Goal: Task Accomplishment & Management: Use online tool/utility

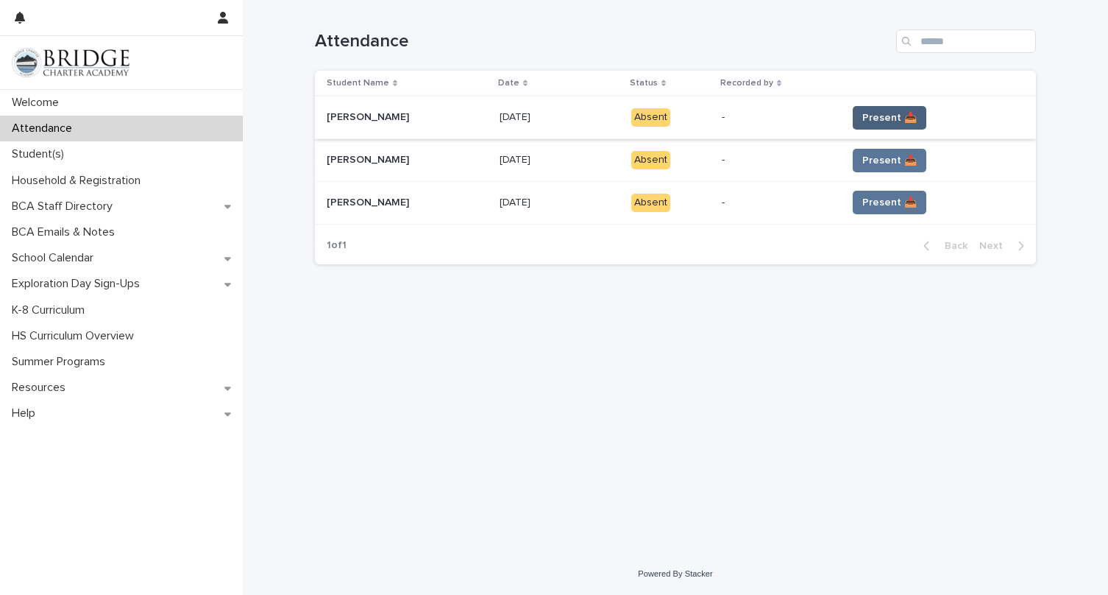
click at [888, 117] on span "Present 📥" at bounding box center [889, 117] width 54 height 15
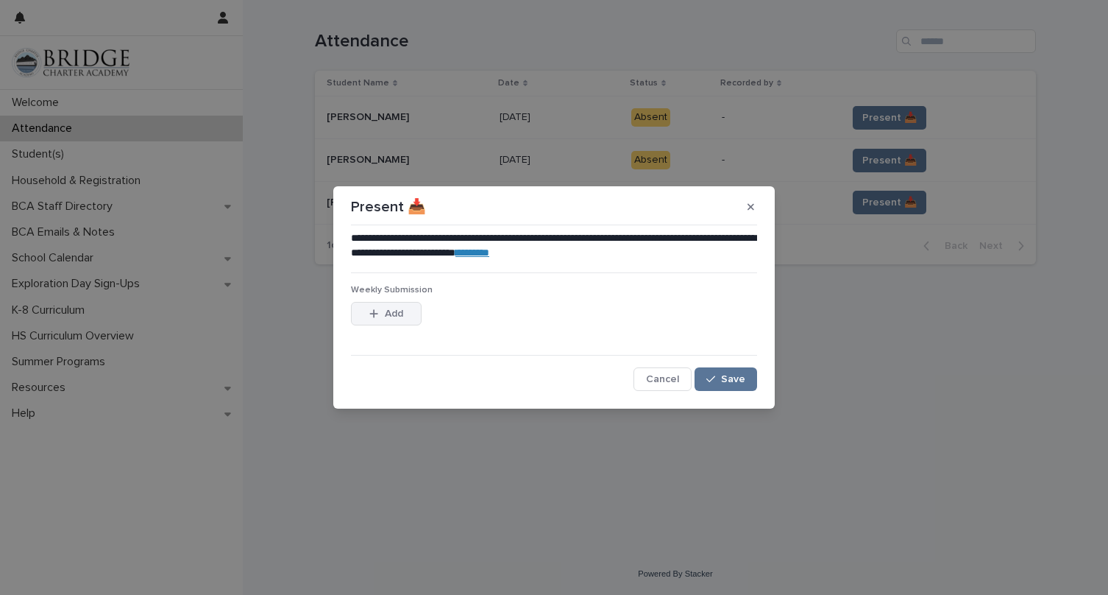
click at [385, 313] on span "Add" at bounding box center [394, 313] width 18 height 10
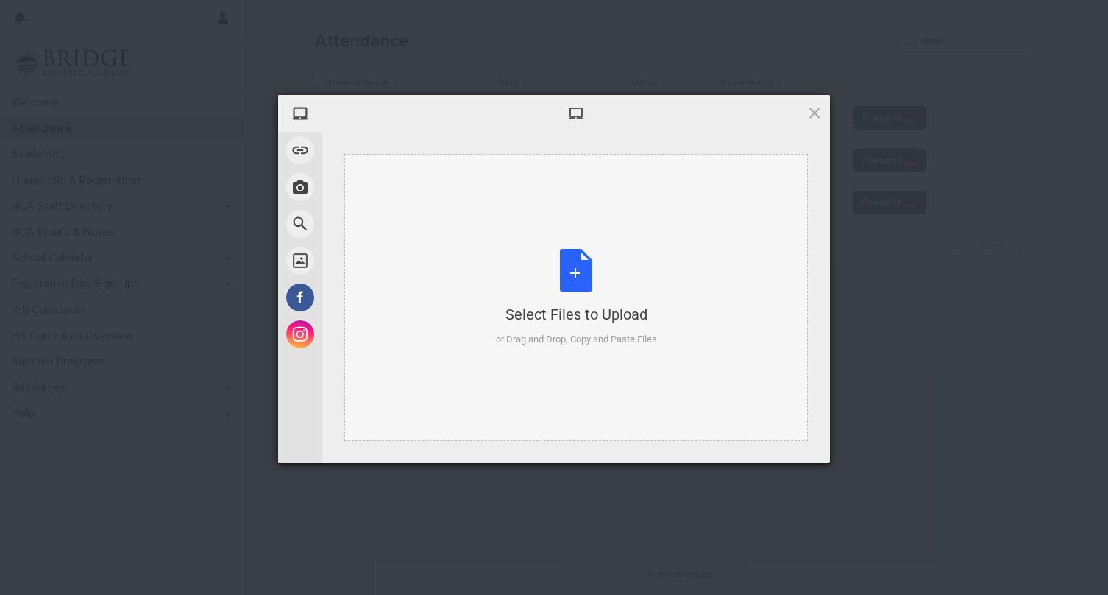
click at [579, 274] on div "Select Files to Upload or Drag and Drop, Copy and Paste Files" at bounding box center [576, 298] width 161 height 98
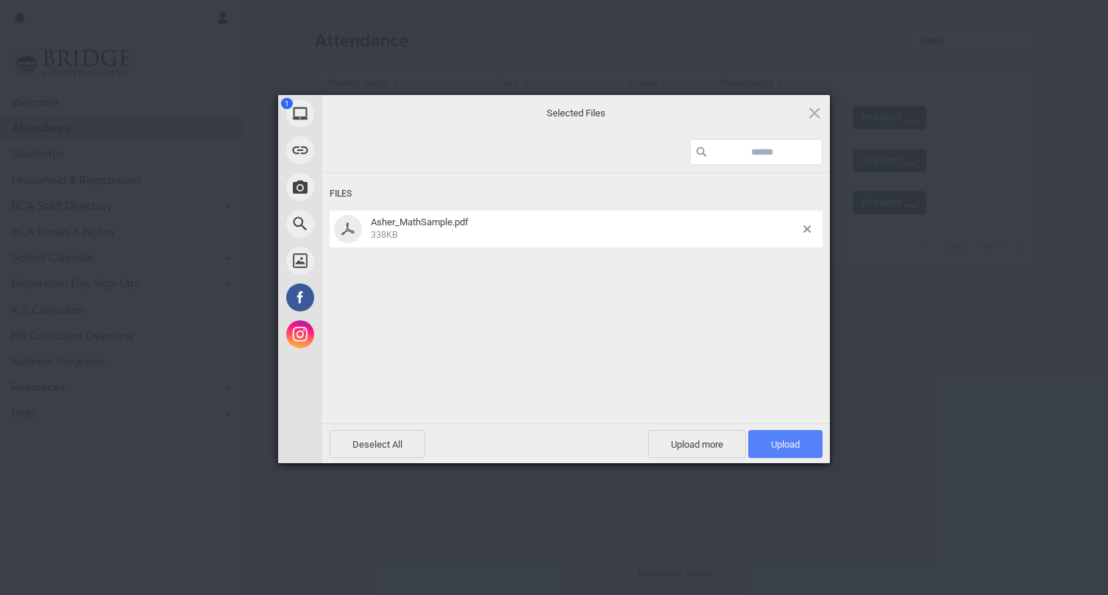
click at [779, 446] on span "Upload 1" at bounding box center [785, 444] width 29 height 11
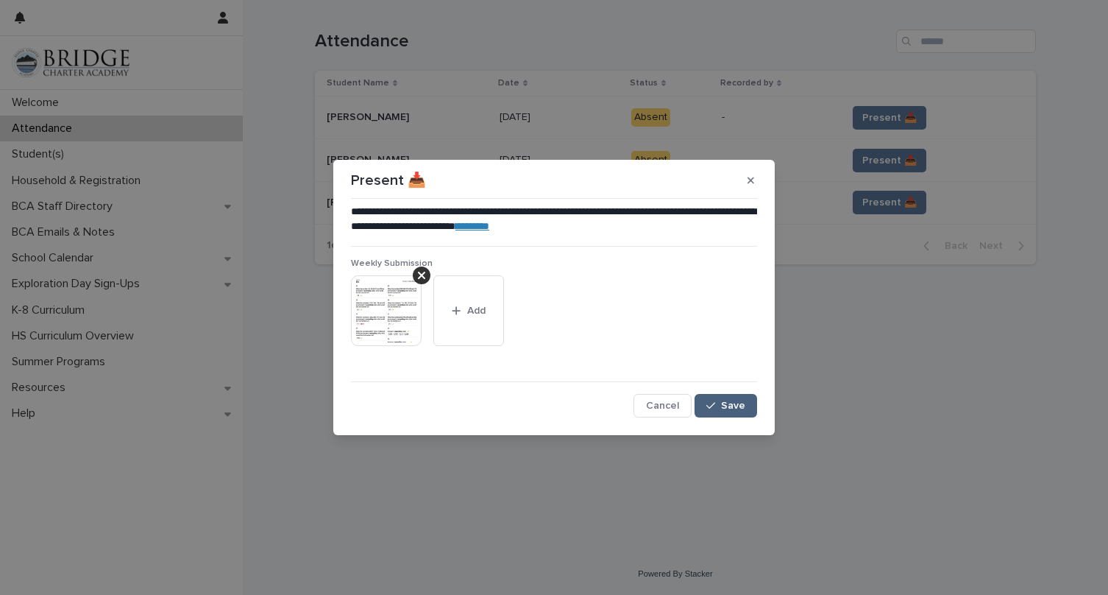
click at [725, 405] on span "Save" at bounding box center [733, 405] width 24 height 10
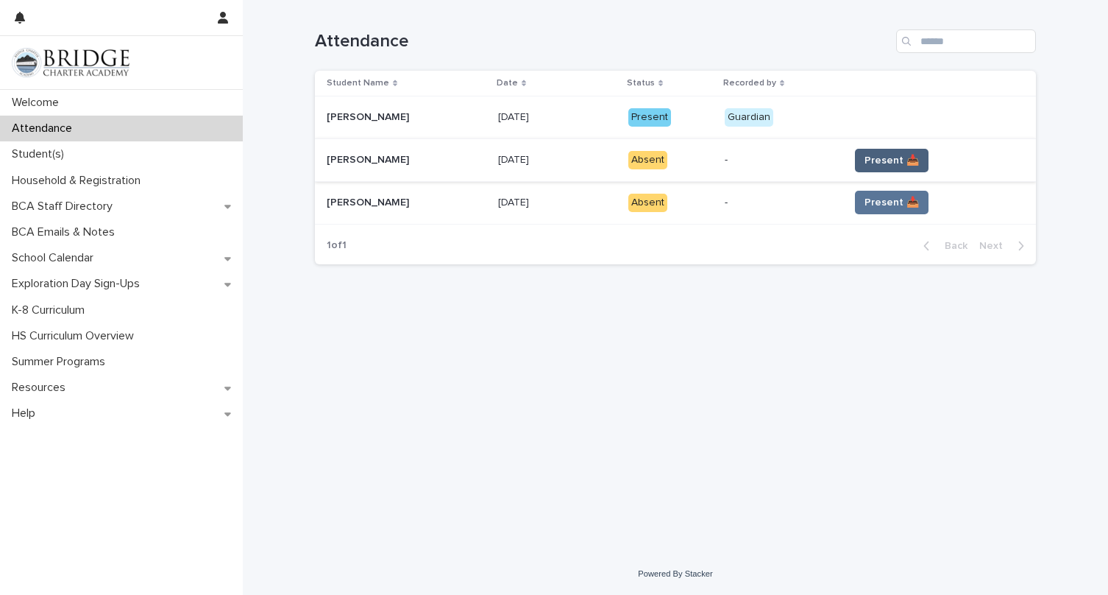
click at [895, 154] on span "Present 📥" at bounding box center [892, 160] width 54 height 15
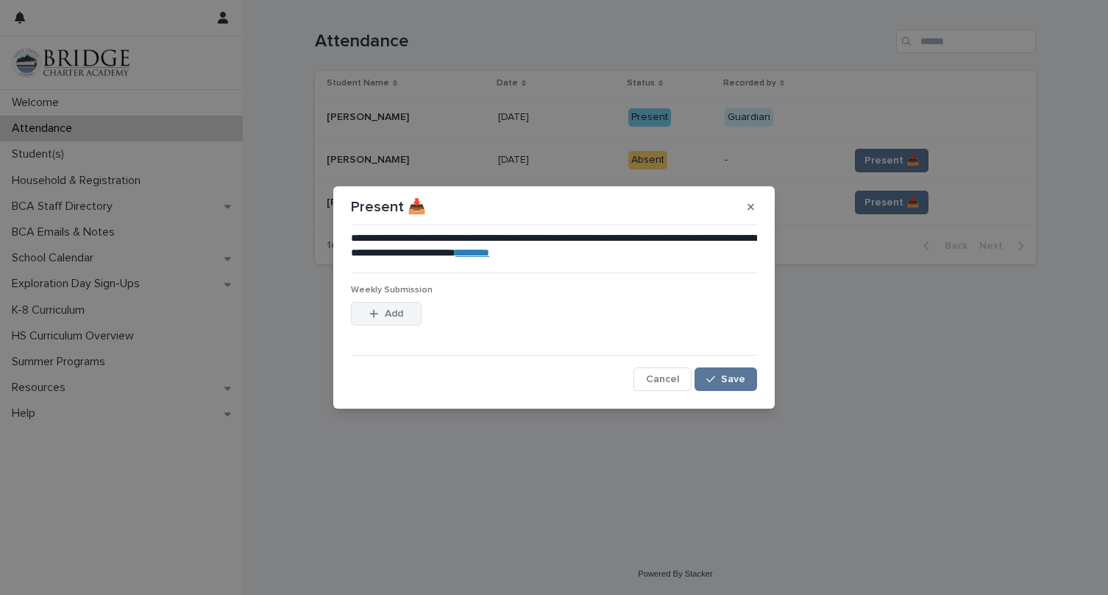
click at [397, 302] on button "Add" at bounding box center [386, 314] width 71 height 24
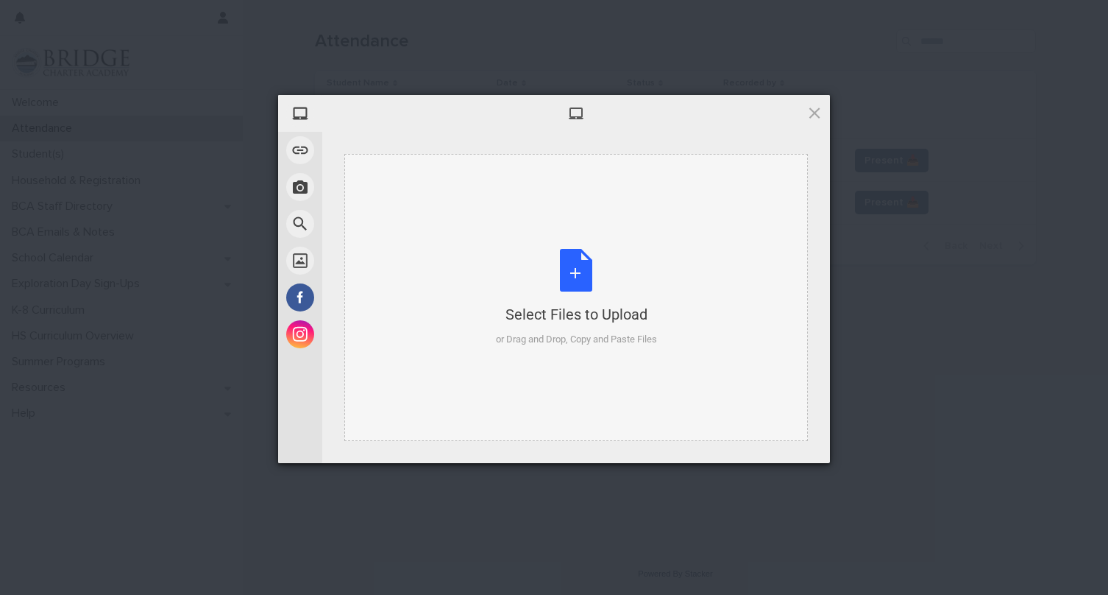
click at [575, 272] on div "Select Files to Upload or Drag and Drop, Copy and Paste Files" at bounding box center [576, 298] width 161 height 98
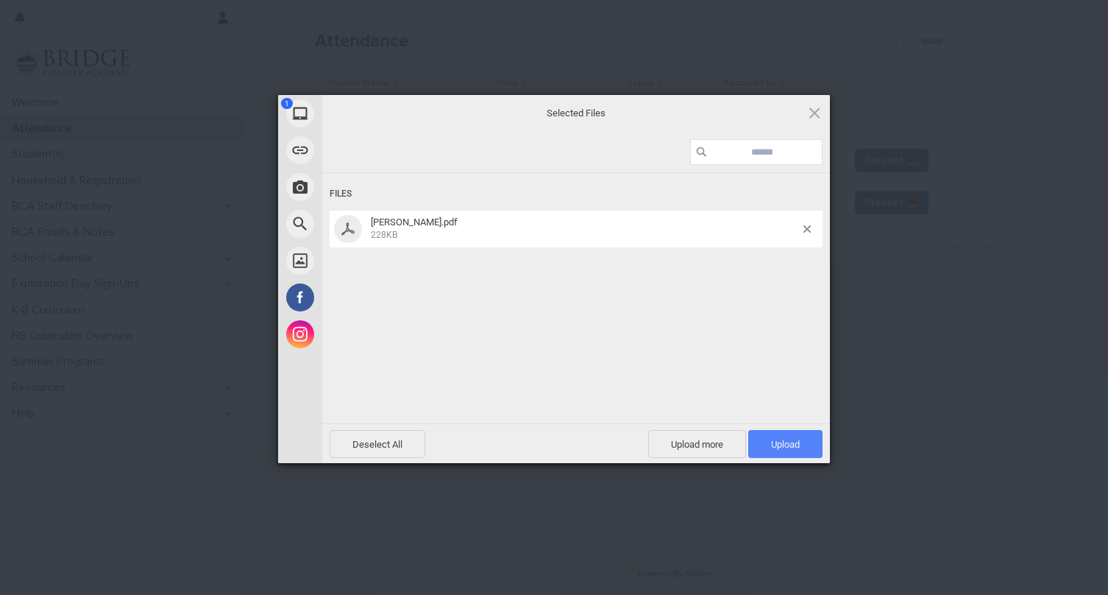
click at [777, 442] on span "Upload 1" at bounding box center [785, 444] width 29 height 11
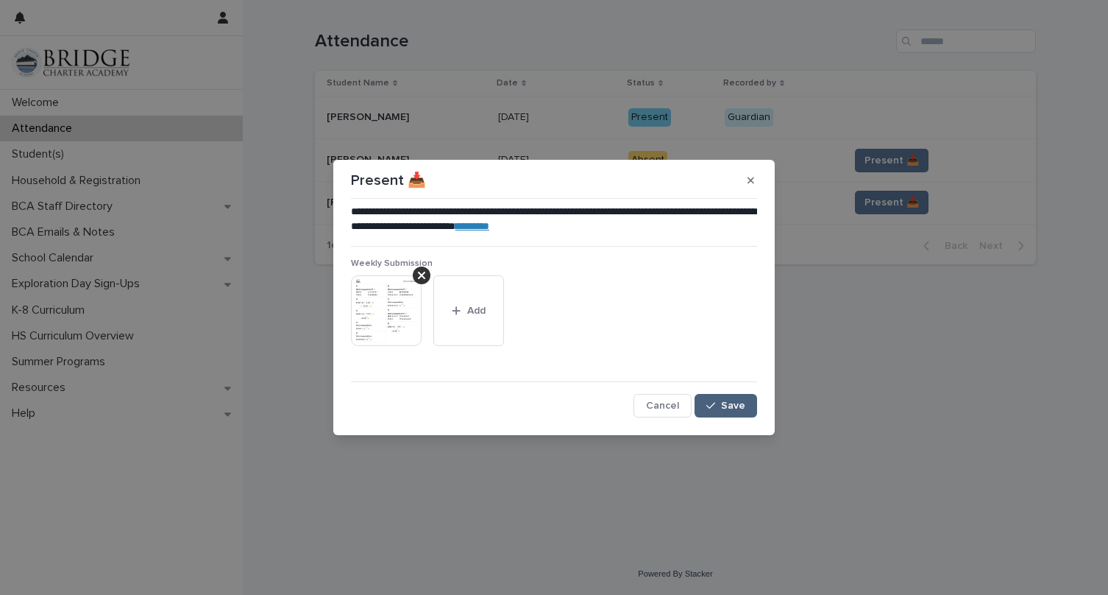
click at [720, 403] on div "button" at bounding box center [713, 405] width 15 height 10
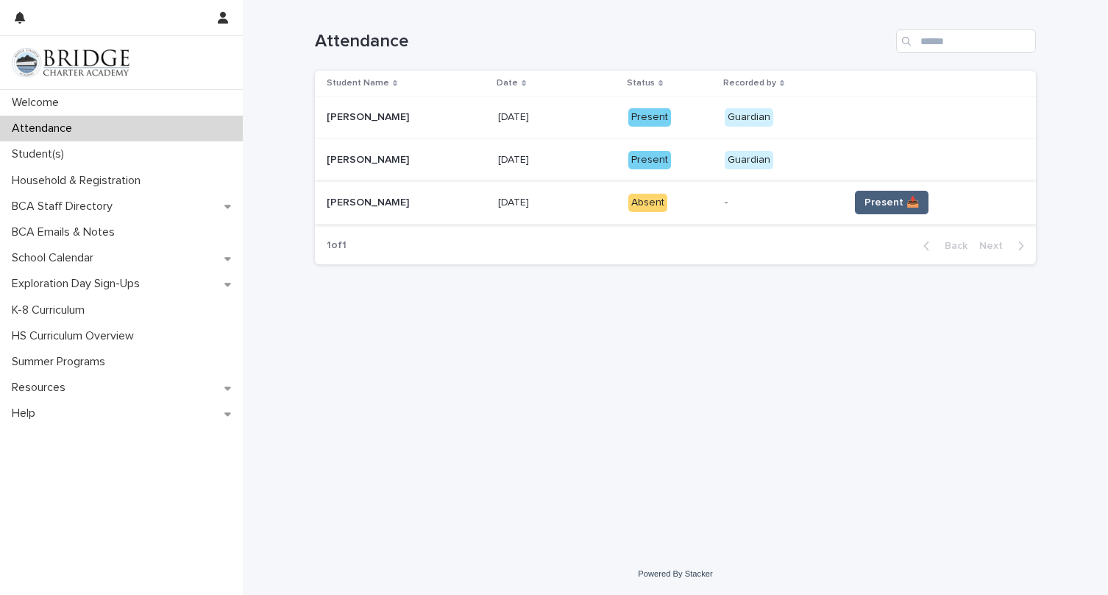
click at [882, 208] on span "Present 📥" at bounding box center [892, 202] width 54 height 15
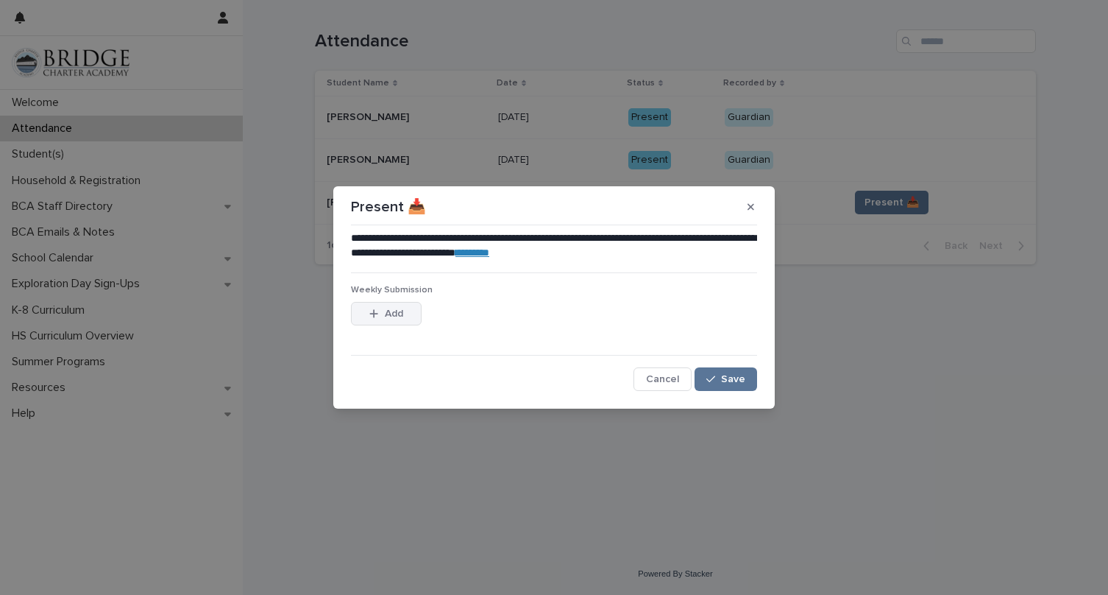
click at [387, 310] on span "Add" at bounding box center [394, 313] width 18 height 10
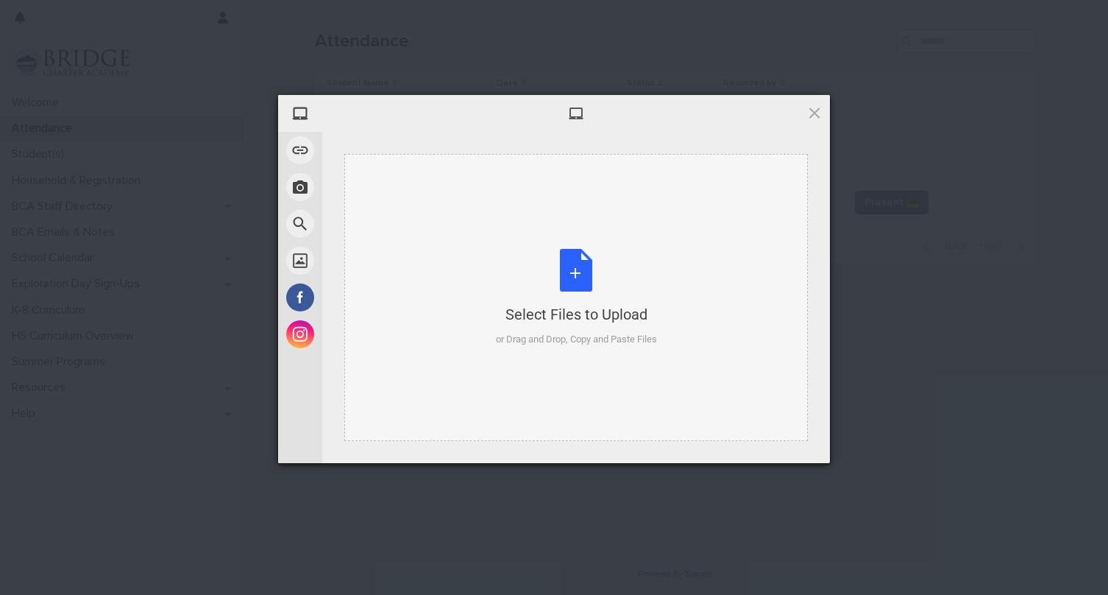
click at [567, 273] on div "Select Files to Upload or Drag and Drop, Copy and Paste Files" at bounding box center [576, 298] width 161 height 98
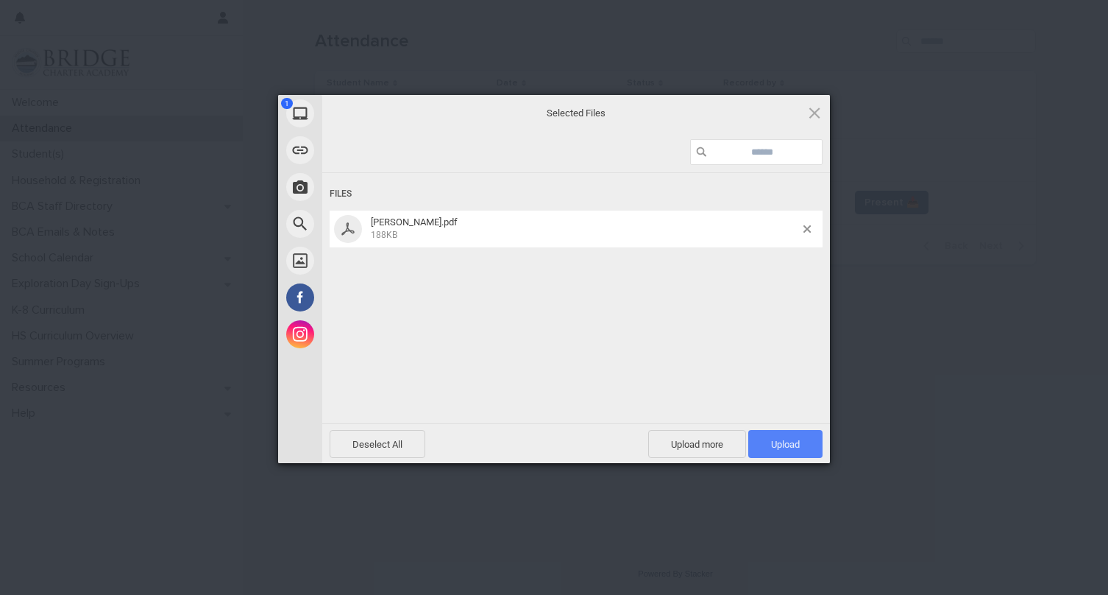
click at [791, 449] on span "Upload 1" at bounding box center [785, 444] width 74 height 28
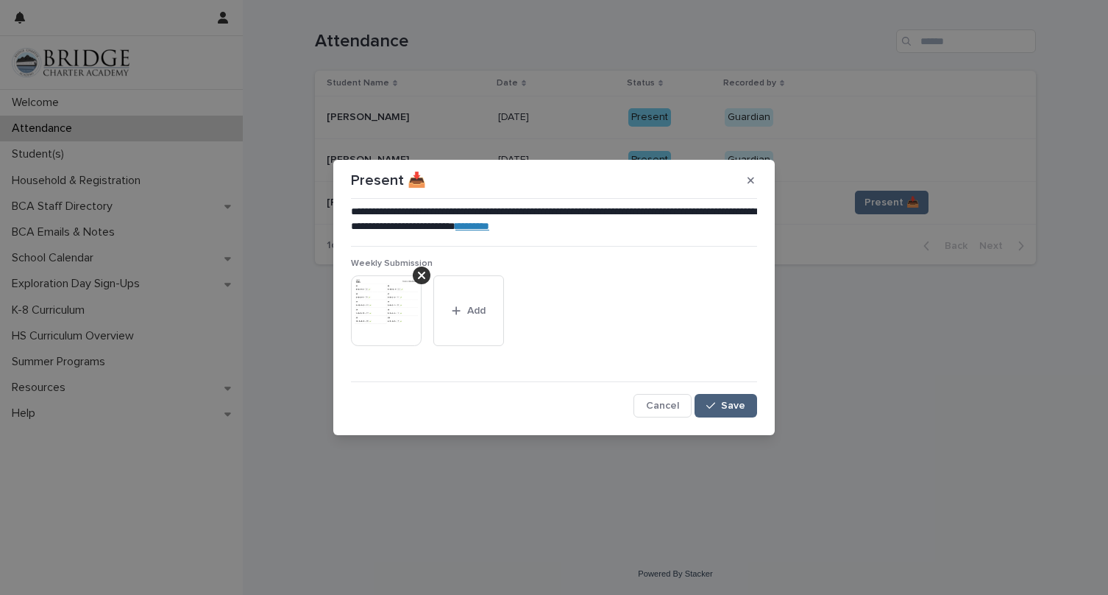
click at [724, 397] on button "Save" at bounding box center [726, 406] width 63 height 24
